Goal: Check status: Check status

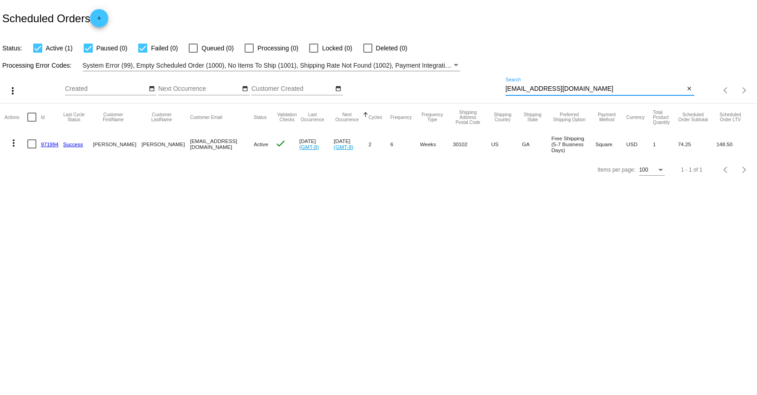
click at [535, 88] on input "[EMAIL_ADDRESS][DOMAIN_NAME]" at bounding box center [594, 88] width 179 height 7
paste input "biggrey55"
type input "[EMAIL_ADDRESS][DOMAIN_NAME]"
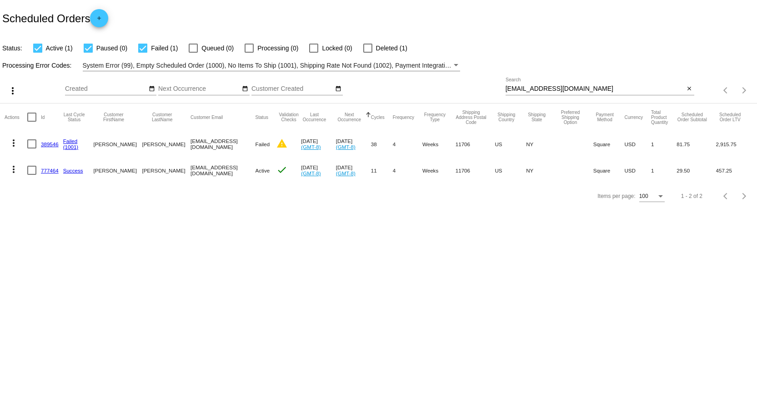
click at [51, 143] on link "389546" at bounding box center [50, 144] width 18 height 6
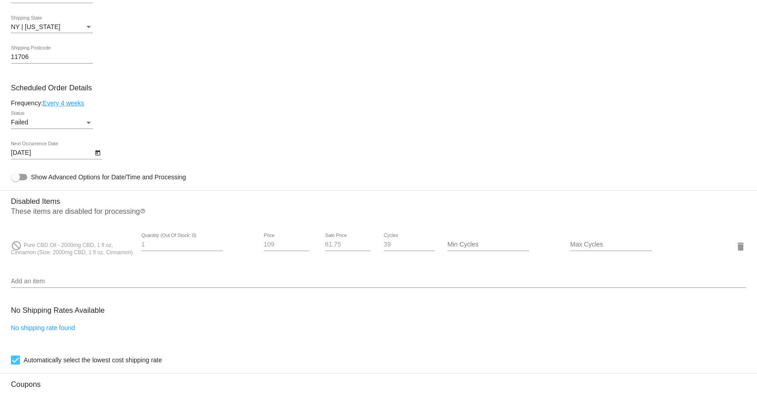
scroll to position [465, 0]
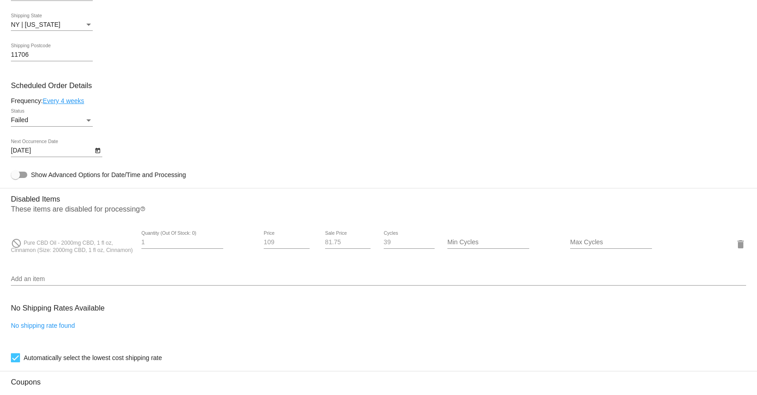
click at [98, 251] on span "Pure CBD Oil - 2000mg CBD, 1 fl oz, Cinnamon (Size: 2000mg CBD, 1 fl oz, Cinnam…" at bounding box center [72, 247] width 122 height 14
copy div "Pure CBD Oil - 2000mg CBD, 1 fl oz, Cinnamon (Size: 2000mg CBD, 1 fl oz, Cinnam…"
